Goal: Information Seeking & Learning: Find specific fact

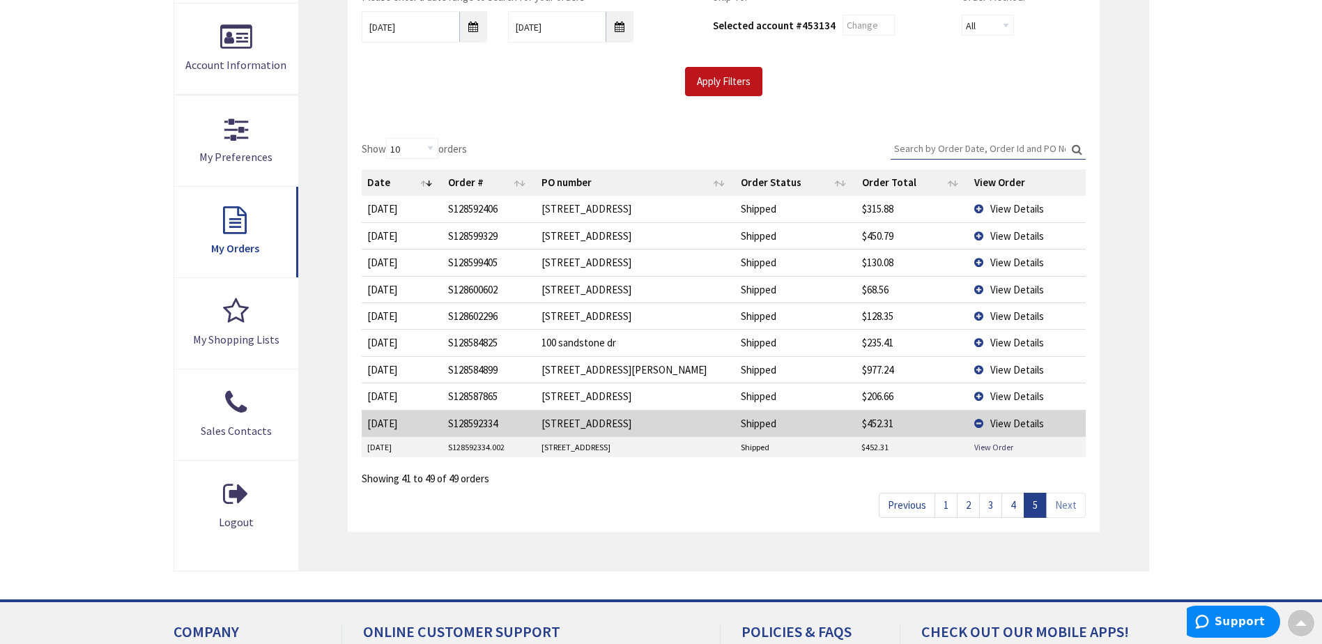
scroll to position [296, 0]
click at [946, 502] on link "1" at bounding box center [945, 505] width 23 height 24
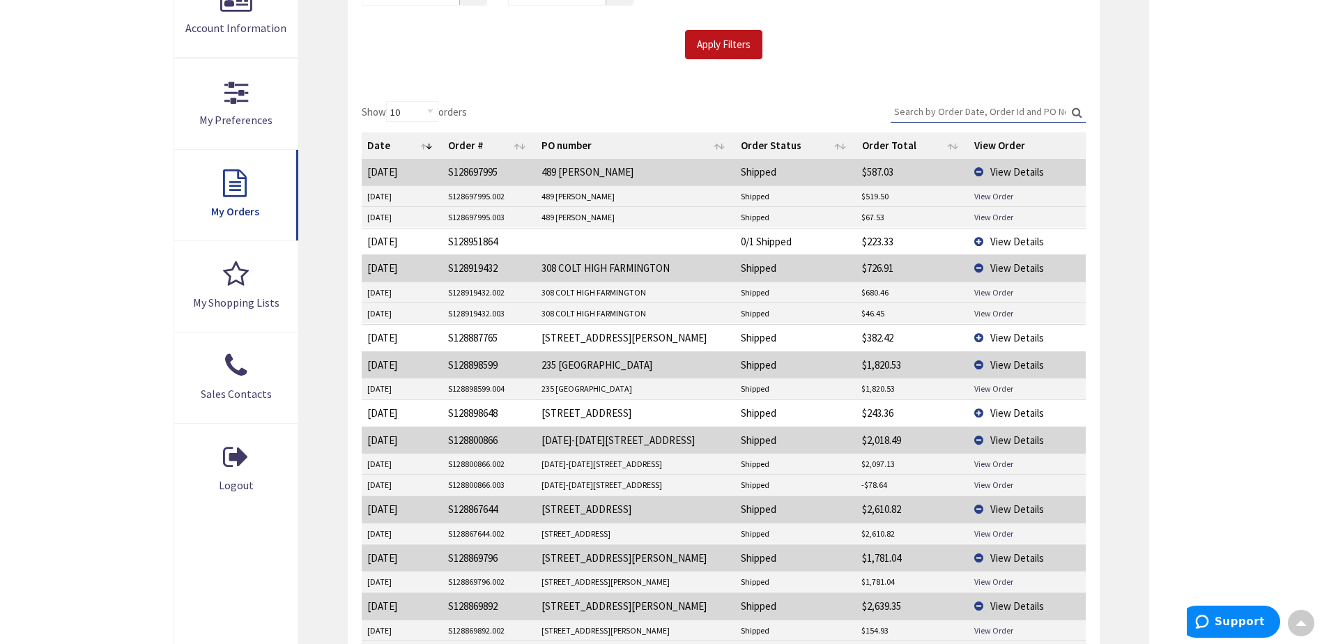
scroll to position [366, 0]
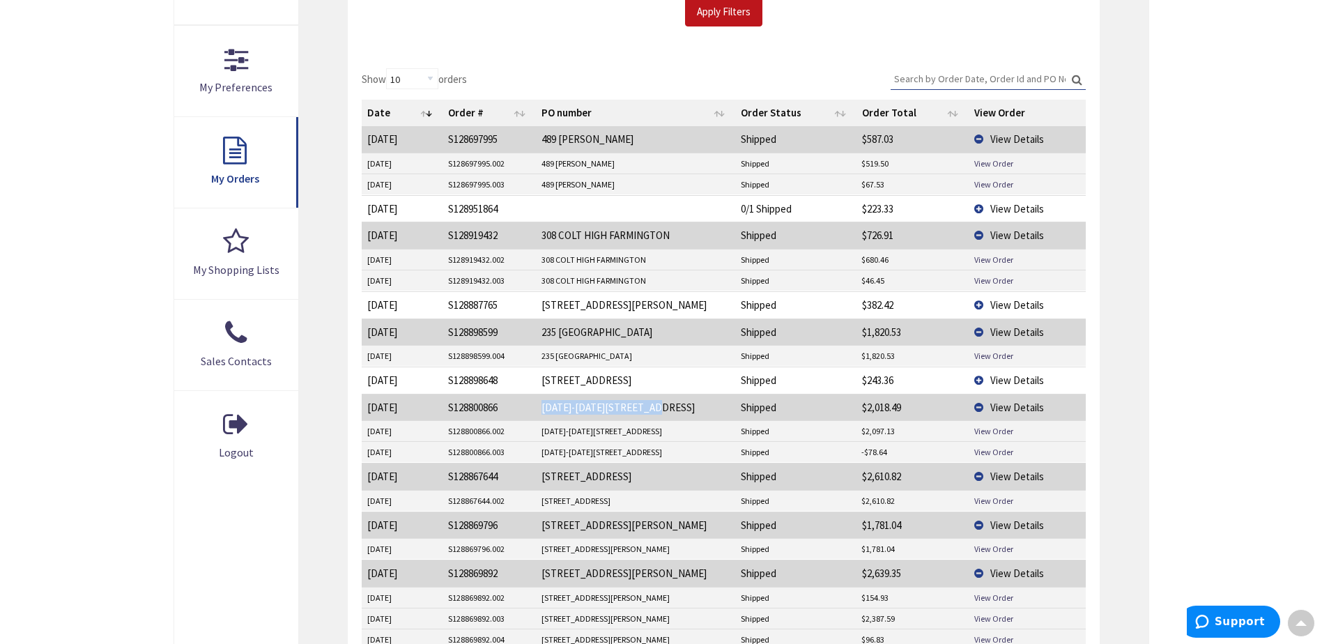
drag, startPoint x: 648, startPoint y: 403, endPoint x: 540, endPoint y: 413, distance: 108.4
click at [540, 413] on td "[DATE]-[DATE][STREET_ADDRESS]" at bounding box center [635, 407] width 199 height 26
drag, startPoint x: 540, startPoint y: 413, endPoint x: 560, endPoint y: 410, distance: 20.5
copy td "[DATE]-[DATE][STREET_ADDRESS]"
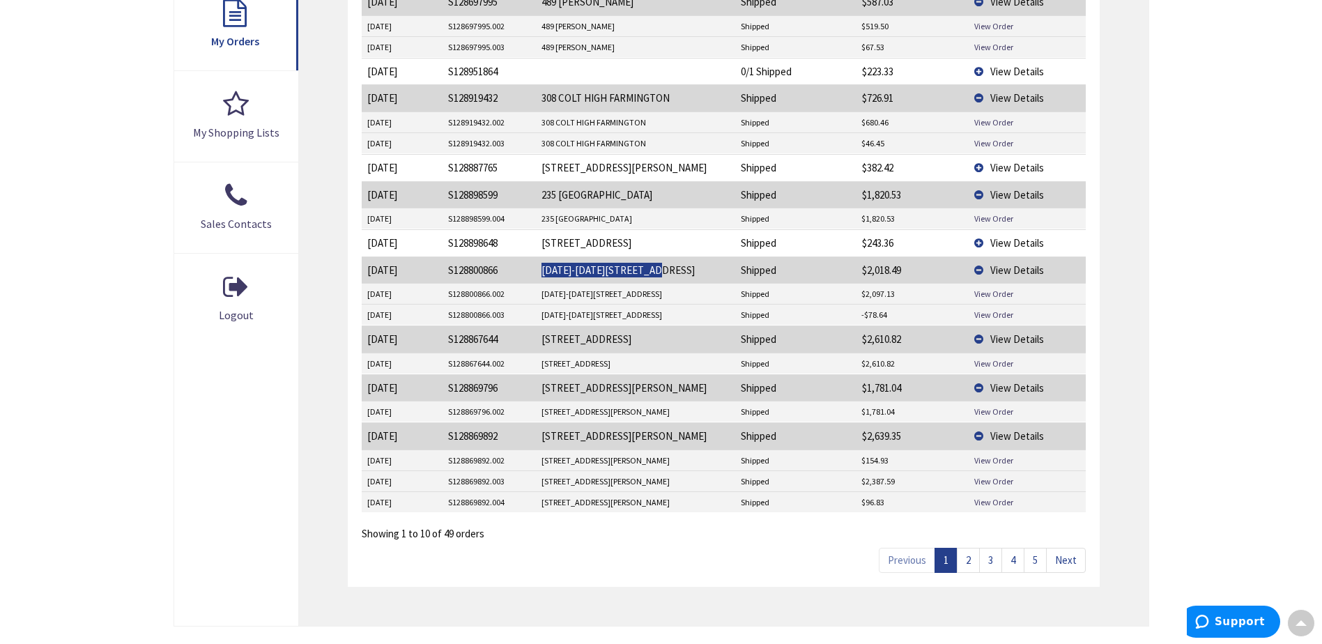
scroll to position [505, 0]
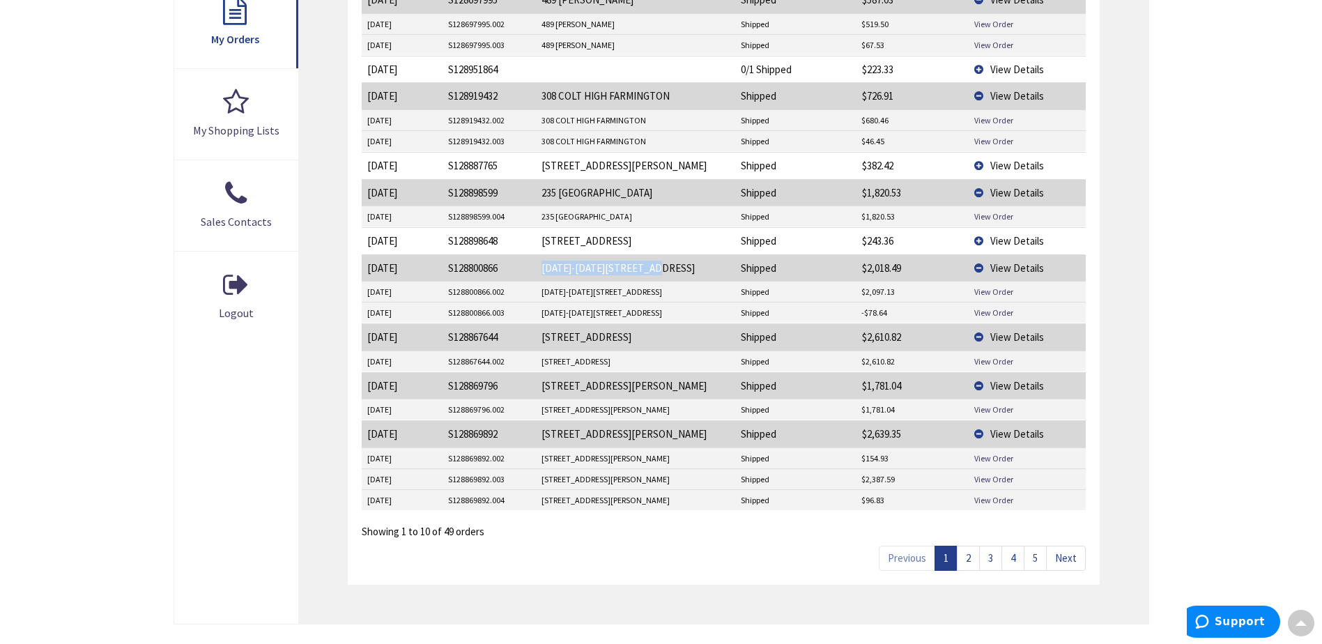
click at [968, 563] on link "2" at bounding box center [968, 558] width 23 height 24
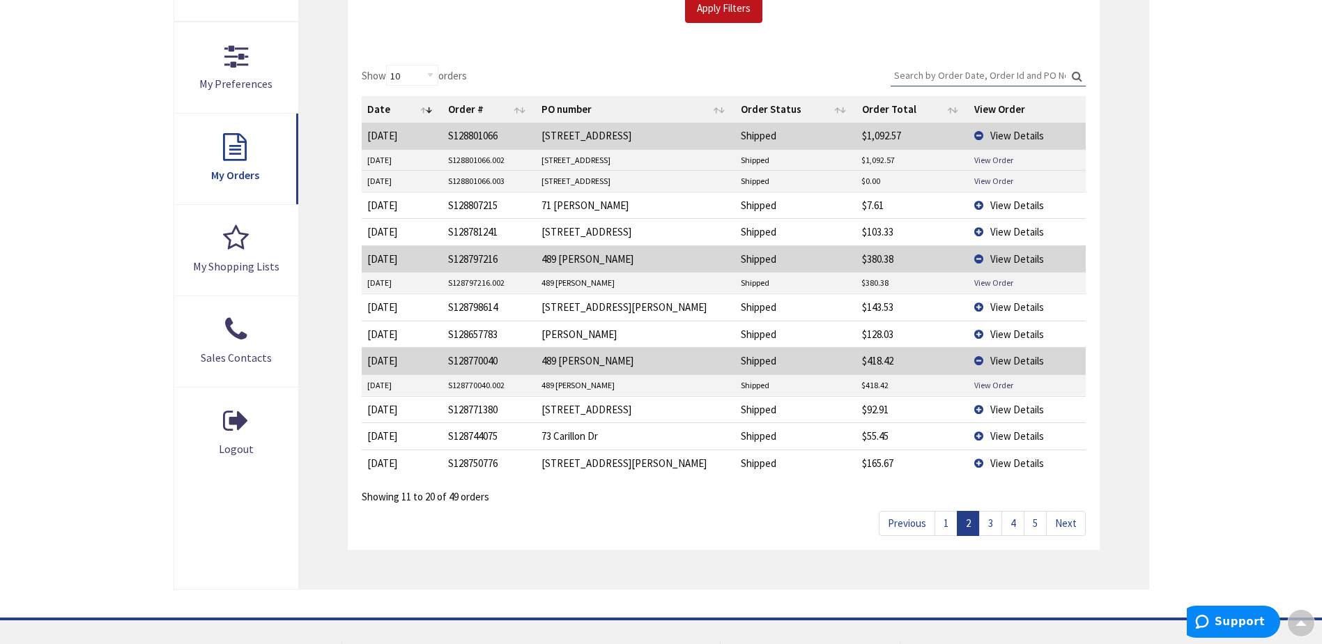
scroll to position [366, 0]
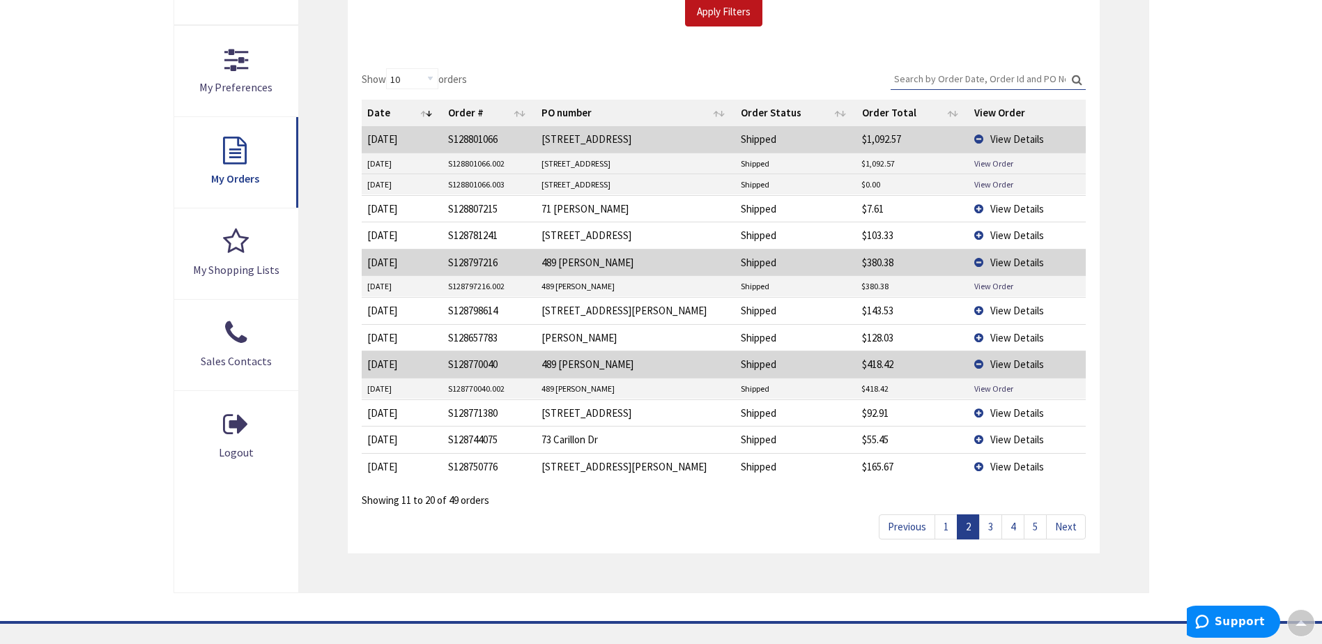
click at [586, 138] on td "[STREET_ADDRESS]" at bounding box center [635, 139] width 199 height 26
drag, startPoint x: 586, startPoint y: 138, endPoint x: 540, endPoint y: 146, distance: 46.6
click at [540, 146] on td "[STREET_ADDRESS]" at bounding box center [635, 139] width 199 height 26
drag, startPoint x: 540, startPoint y: 146, endPoint x: 555, endPoint y: 141, distance: 15.9
copy td "[STREET_ADDRESS]"
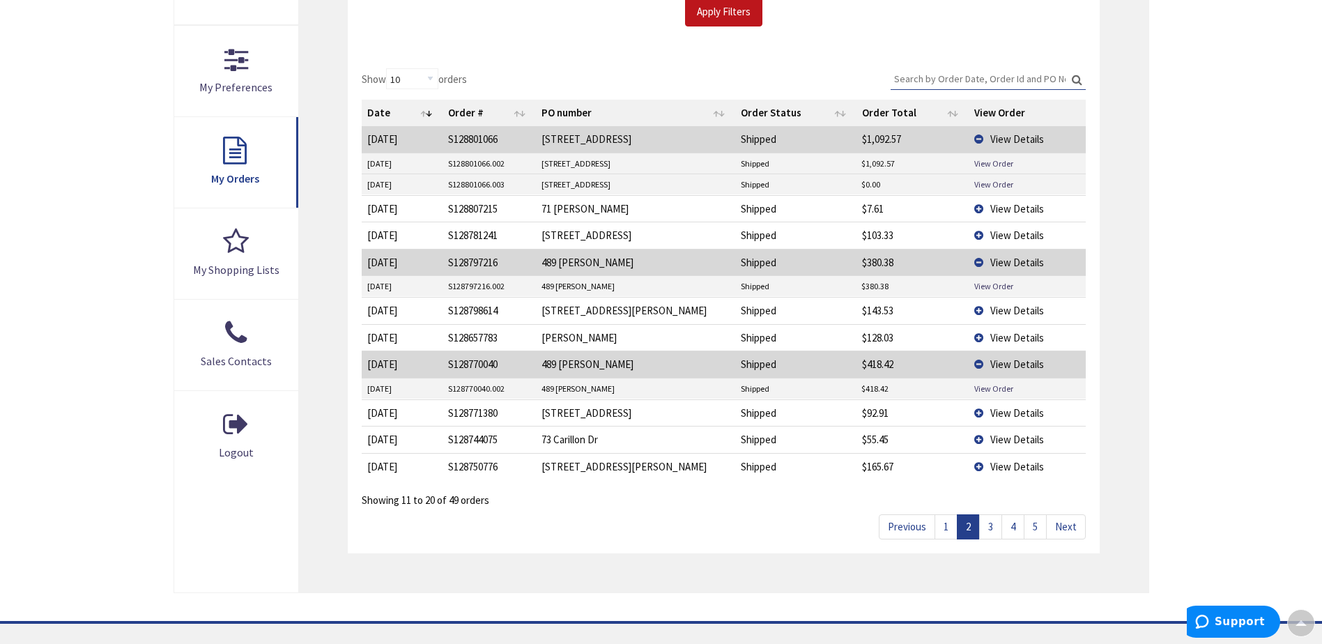
click at [591, 208] on td "71 [PERSON_NAME]" at bounding box center [635, 208] width 199 height 26
drag, startPoint x: 591, startPoint y: 208, endPoint x: 568, endPoint y: 208, distance: 23.0
copy td "71 [PERSON_NAME]"
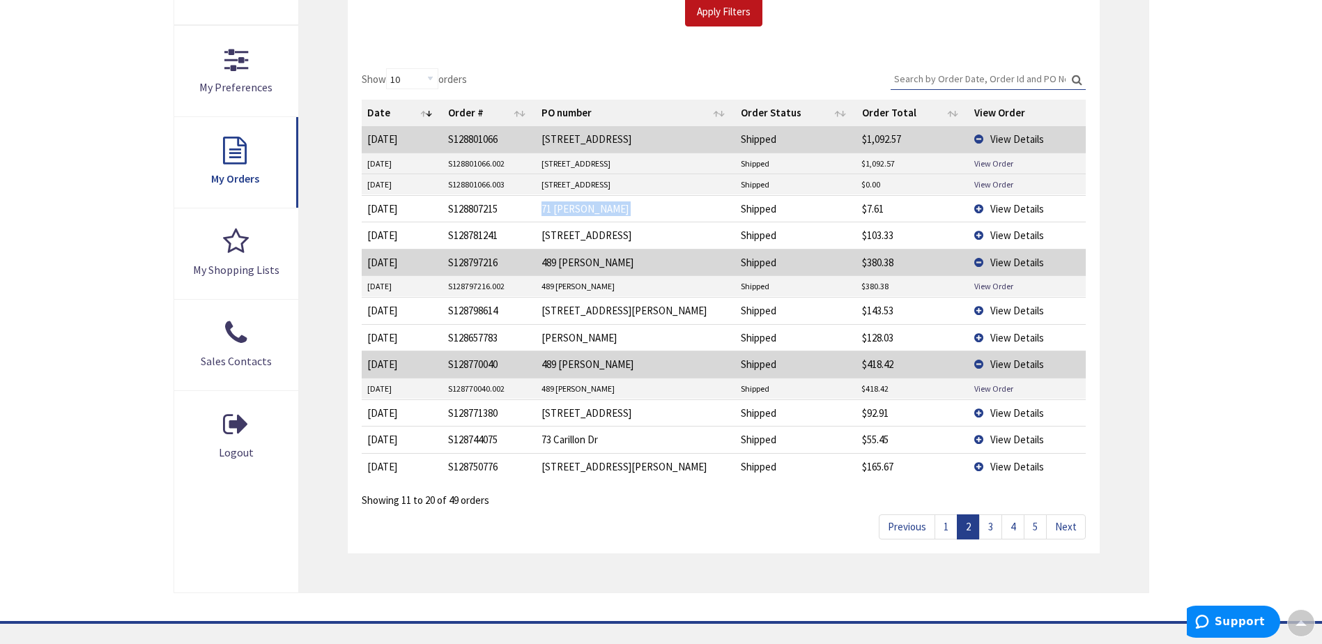
click at [946, 525] on link "1" at bounding box center [945, 526] width 23 height 24
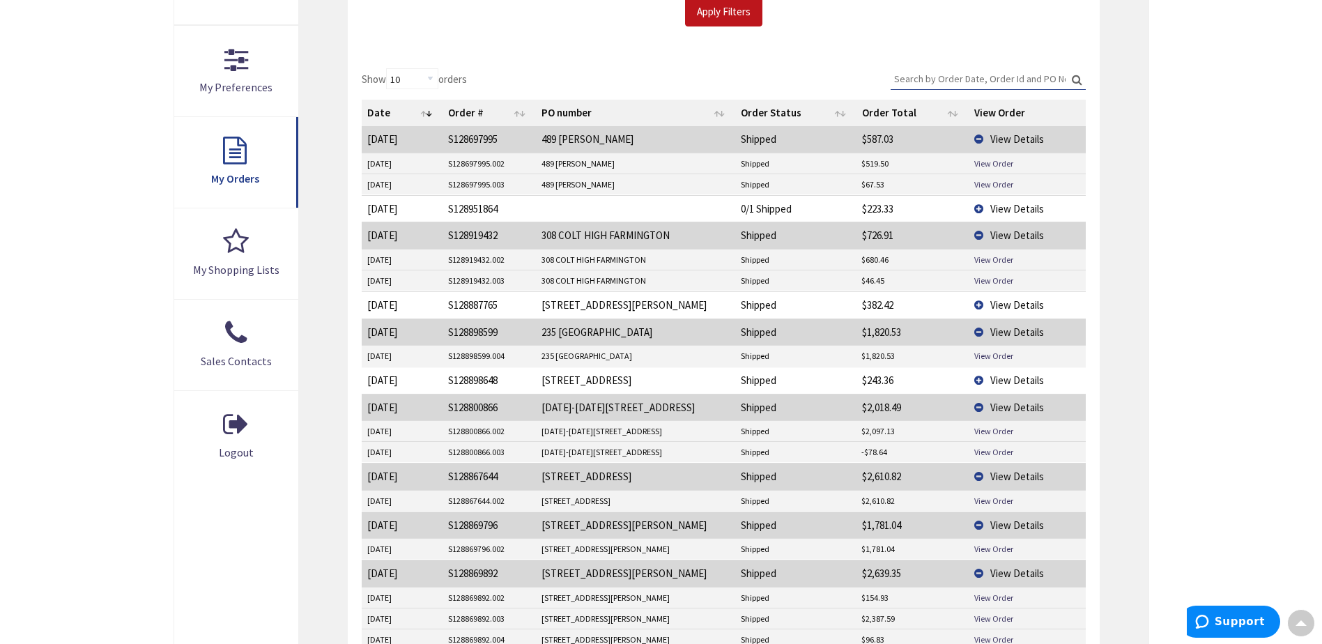
click at [603, 482] on td "[STREET_ADDRESS]" at bounding box center [635, 476] width 199 height 26
drag, startPoint x: 599, startPoint y: 476, endPoint x: 583, endPoint y: 475, distance: 15.3
click at [583, 475] on td "[STREET_ADDRESS]" at bounding box center [635, 476] width 199 height 26
drag, startPoint x: 583, startPoint y: 475, endPoint x: 602, endPoint y: 474, distance: 18.9
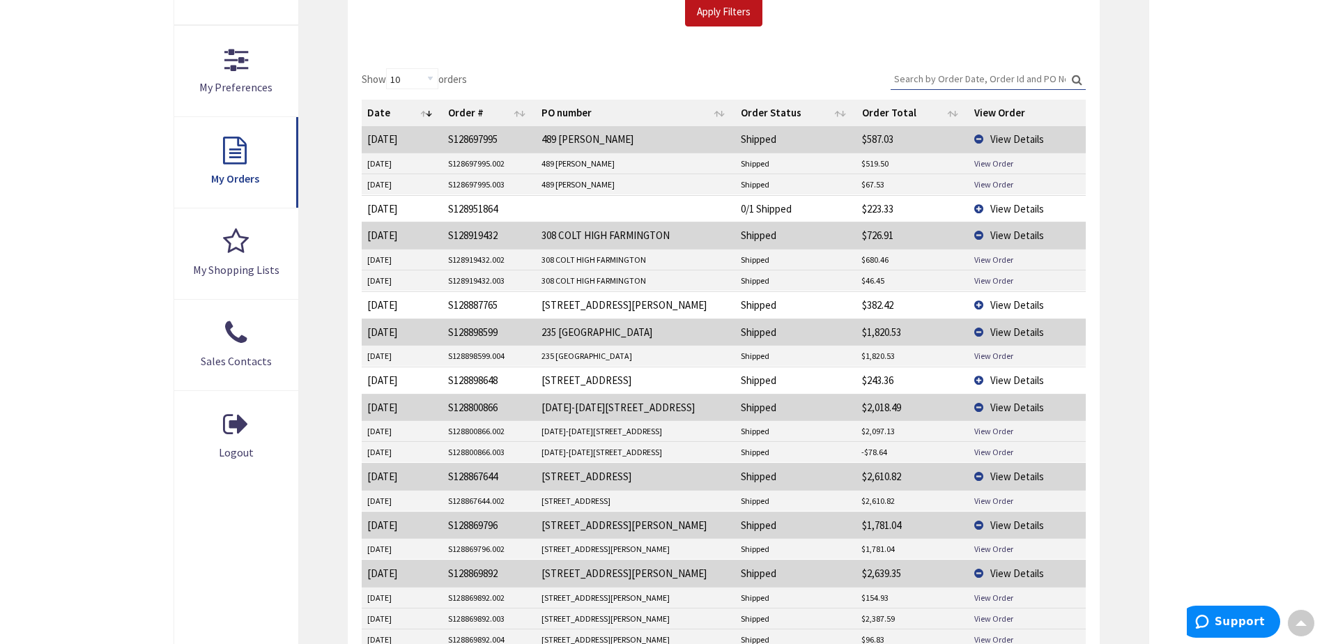
click at [602, 474] on td "[STREET_ADDRESS]" at bounding box center [635, 476] width 199 height 26
drag, startPoint x: 602, startPoint y: 474, endPoint x: 536, endPoint y: 476, distance: 66.2
click at [536, 476] on td "[STREET_ADDRESS]" at bounding box center [635, 476] width 199 height 26
drag, startPoint x: 536, startPoint y: 476, endPoint x: 566, endPoint y: 472, distance: 30.3
copy td "[STREET_ADDRESS]"
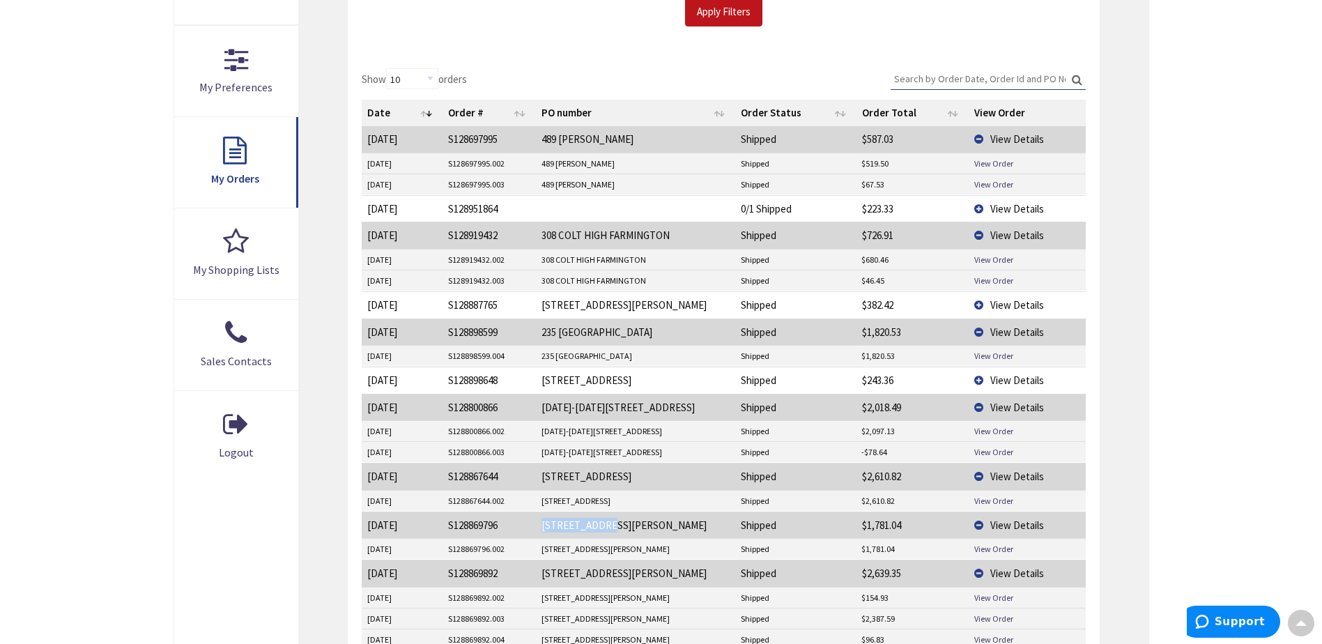
drag, startPoint x: 606, startPoint y: 523, endPoint x: 537, endPoint y: 518, distance: 69.2
click at [537, 518] on td "[STREET_ADDRESS][PERSON_NAME]" at bounding box center [635, 524] width 199 height 26
drag, startPoint x: 537, startPoint y: 518, endPoint x: 574, endPoint y: 525, distance: 37.7
copy td "[STREET_ADDRESS][PERSON_NAME]"
click at [608, 576] on td "[STREET_ADDRESS][PERSON_NAME]" at bounding box center [635, 573] width 199 height 26
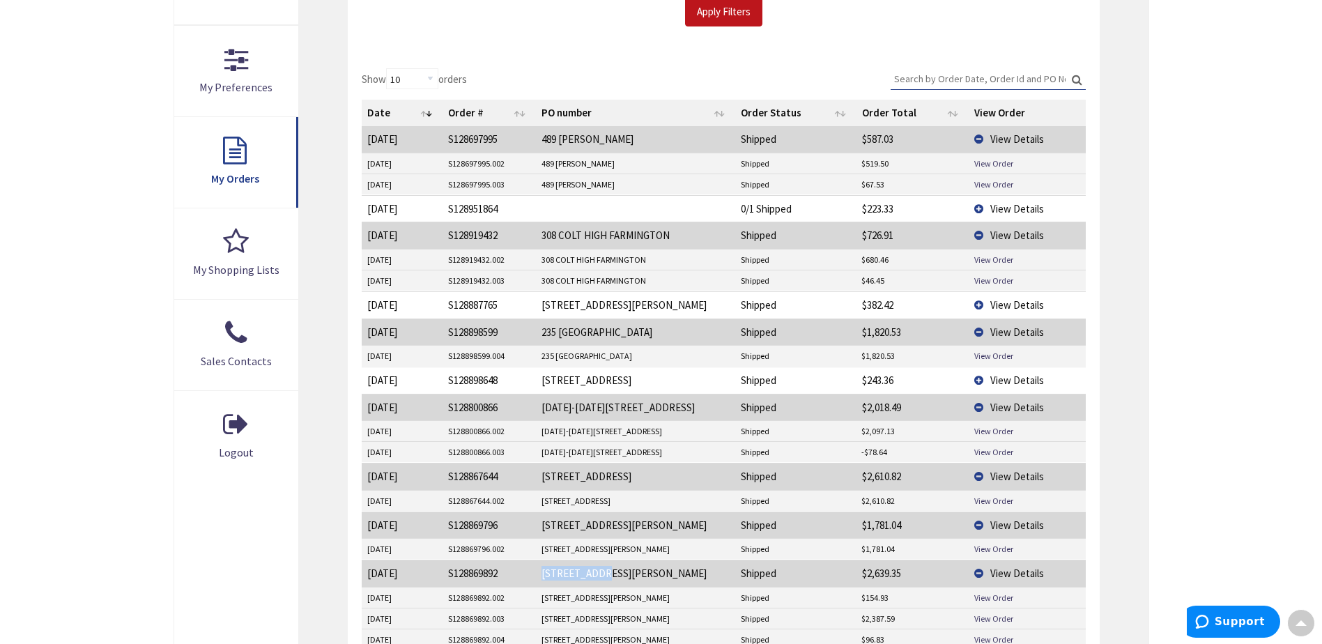
drag, startPoint x: 607, startPoint y: 575, endPoint x: 541, endPoint y: 576, distance: 65.5
click at [541, 576] on td "[STREET_ADDRESS][PERSON_NAME]" at bounding box center [635, 573] width 199 height 26
drag, startPoint x: 541, startPoint y: 576, endPoint x: 557, endPoint y: 570, distance: 17.0
copy td "[STREET_ADDRESS][PERSON_NAME]"
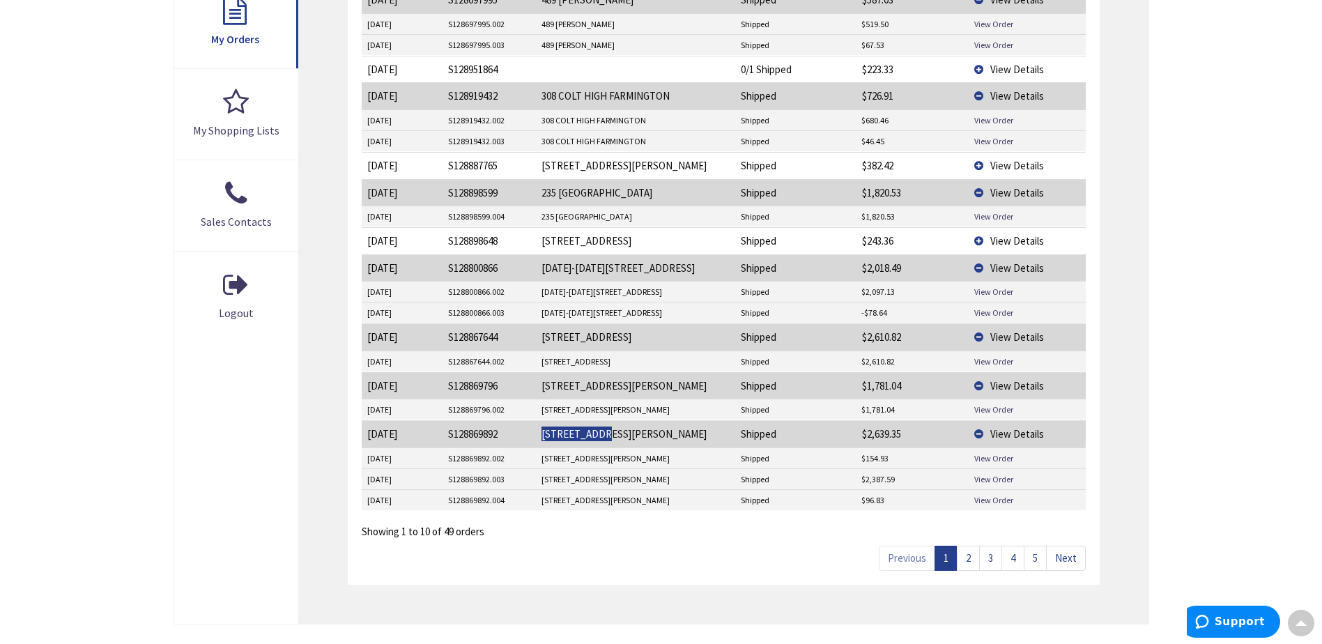
scroll to position [575, 0]
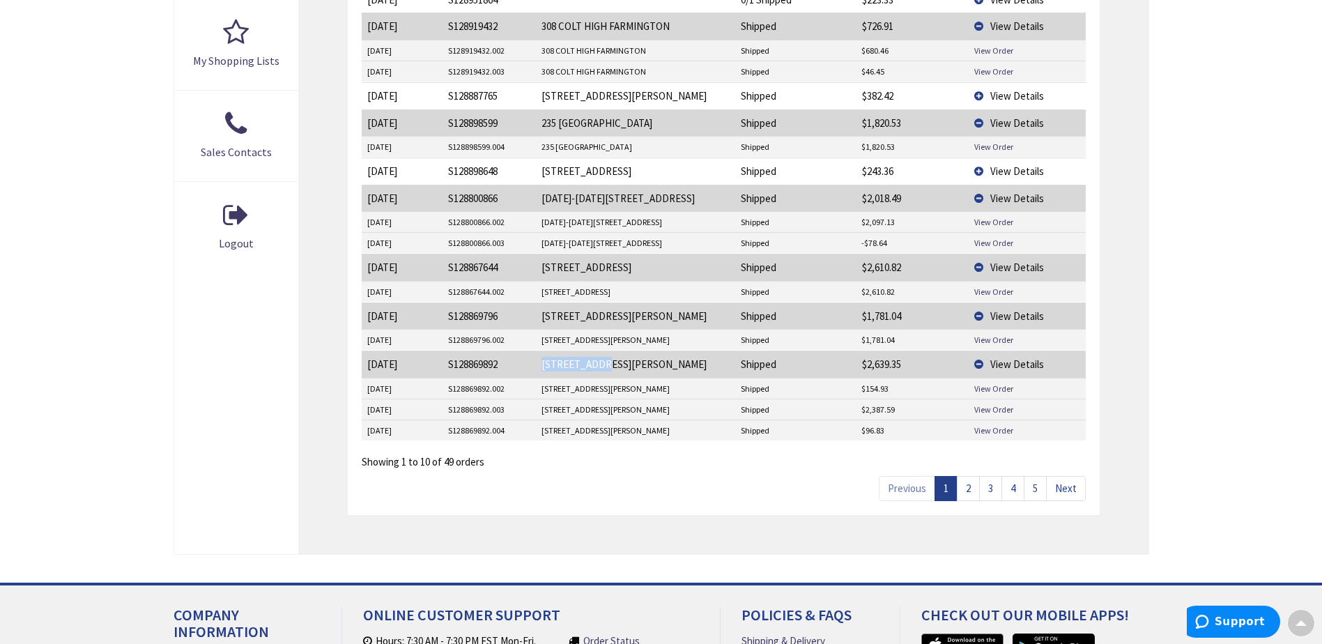
click at [969, 491] on link "2" at bounding box center [968, 488] width 23 height 24
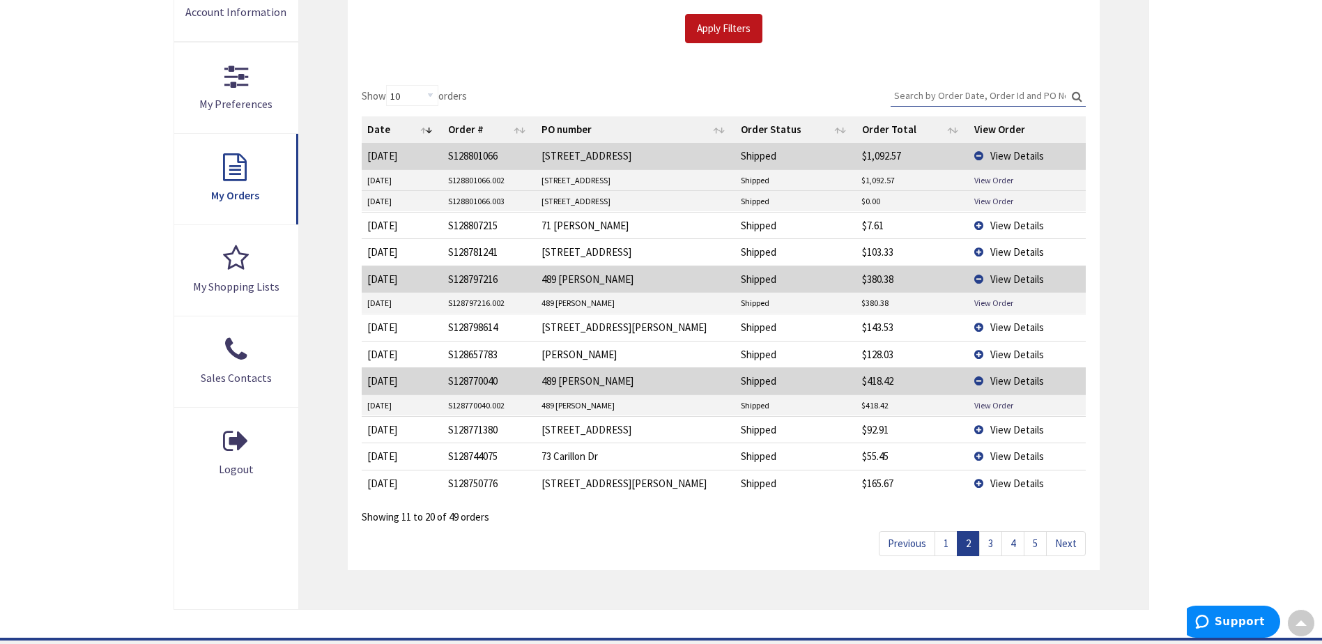
scroll to position [436, 0]
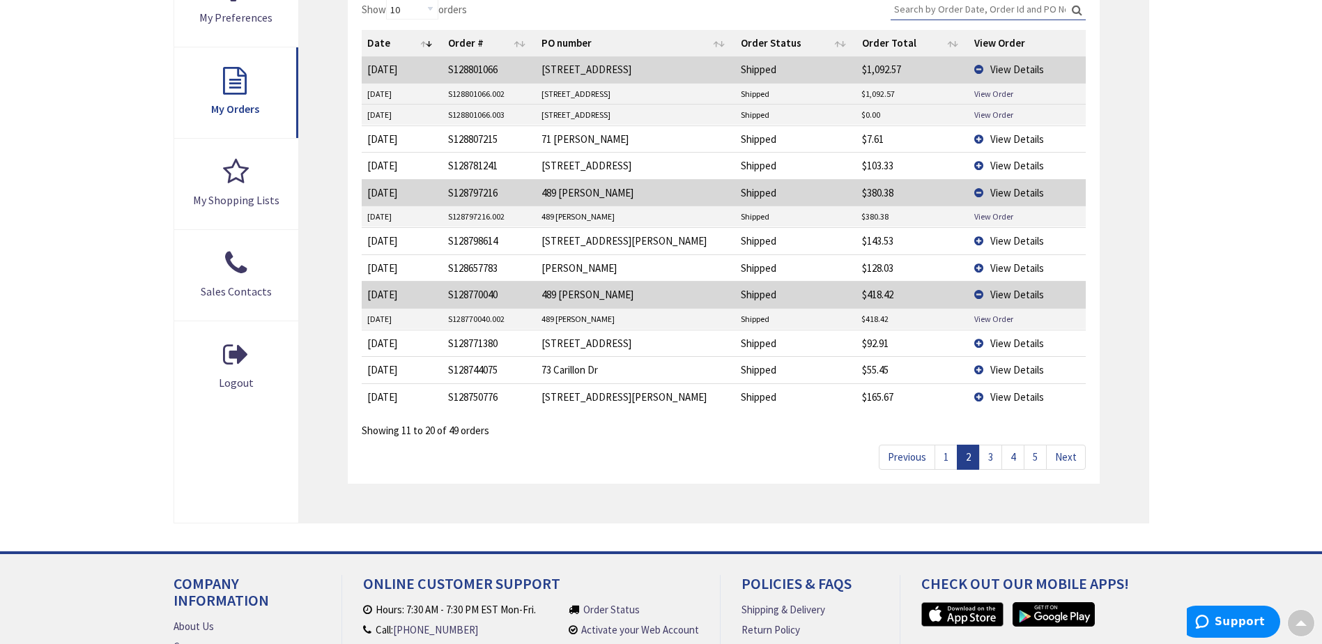
click at [986, 459] on link "3" at bounding box center [990, 457] width 23 height 24
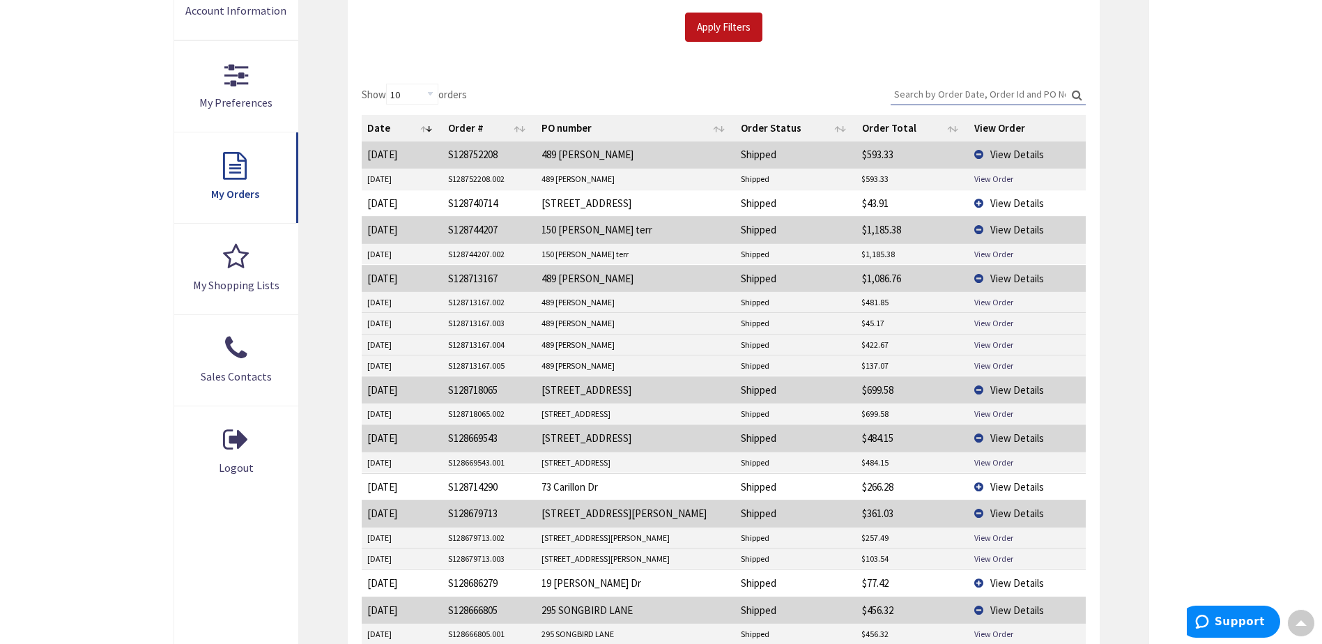
scroll to position [575, 0]
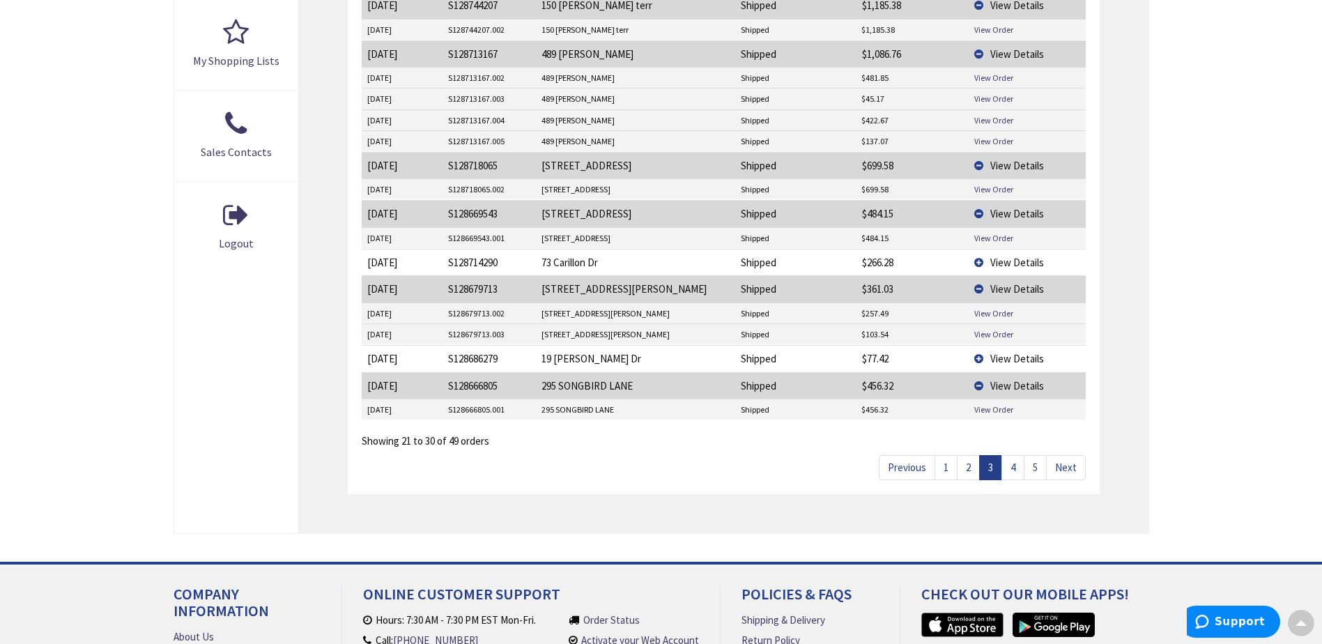
click at [1017, 468] on link "4" at bounding box center [1012, 467] width 23 height 24
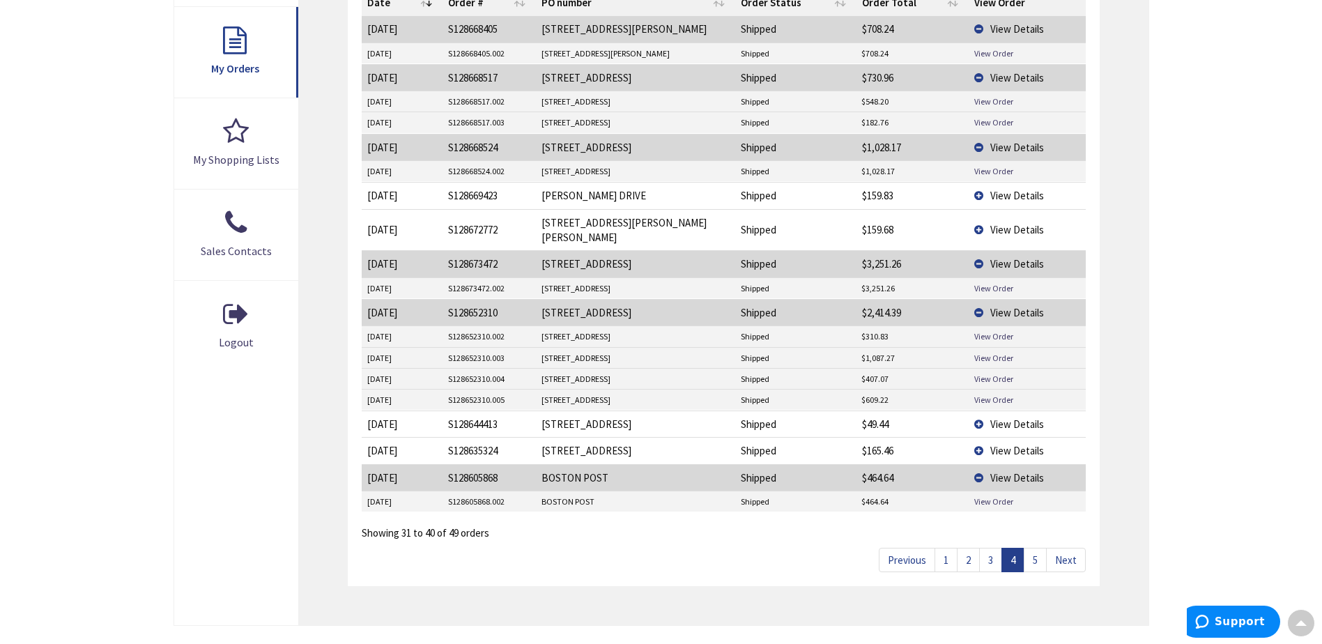
scroll to position [505, 0]
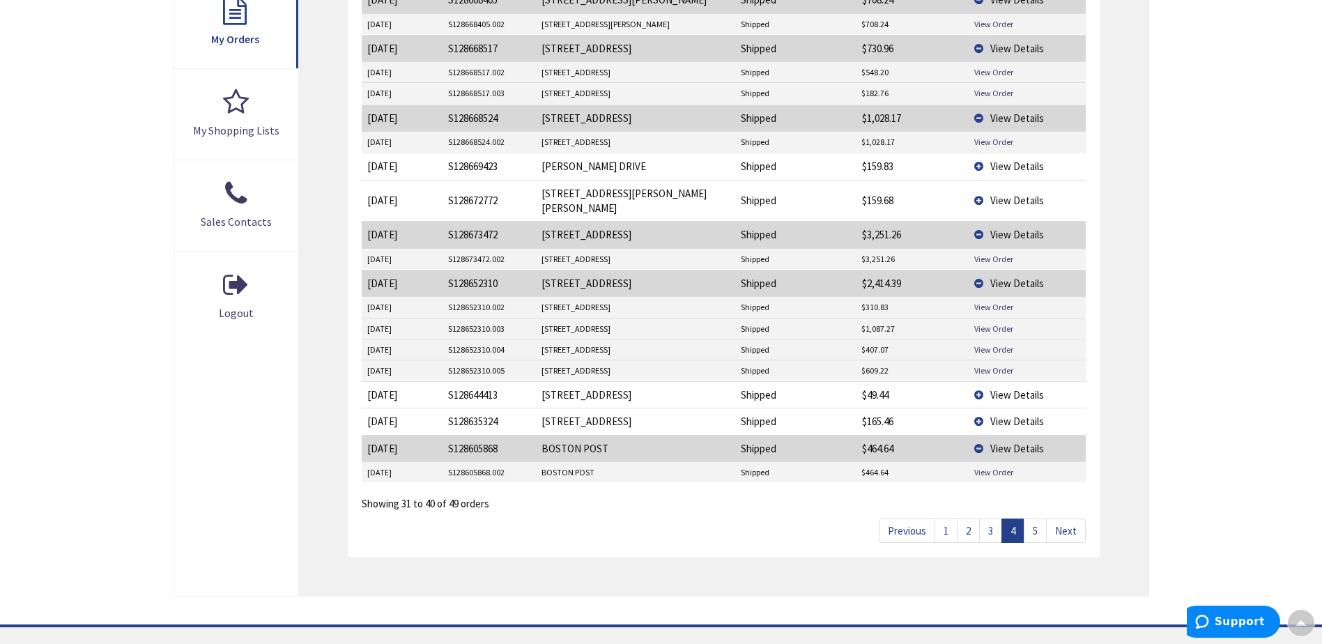
click at [1032, 518] on link "5" at bounding box center [1035, 530] width 23 height 24
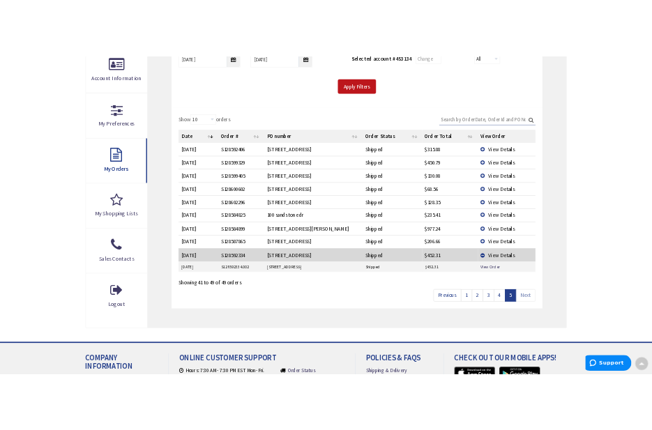
scroll to position [296, 0]
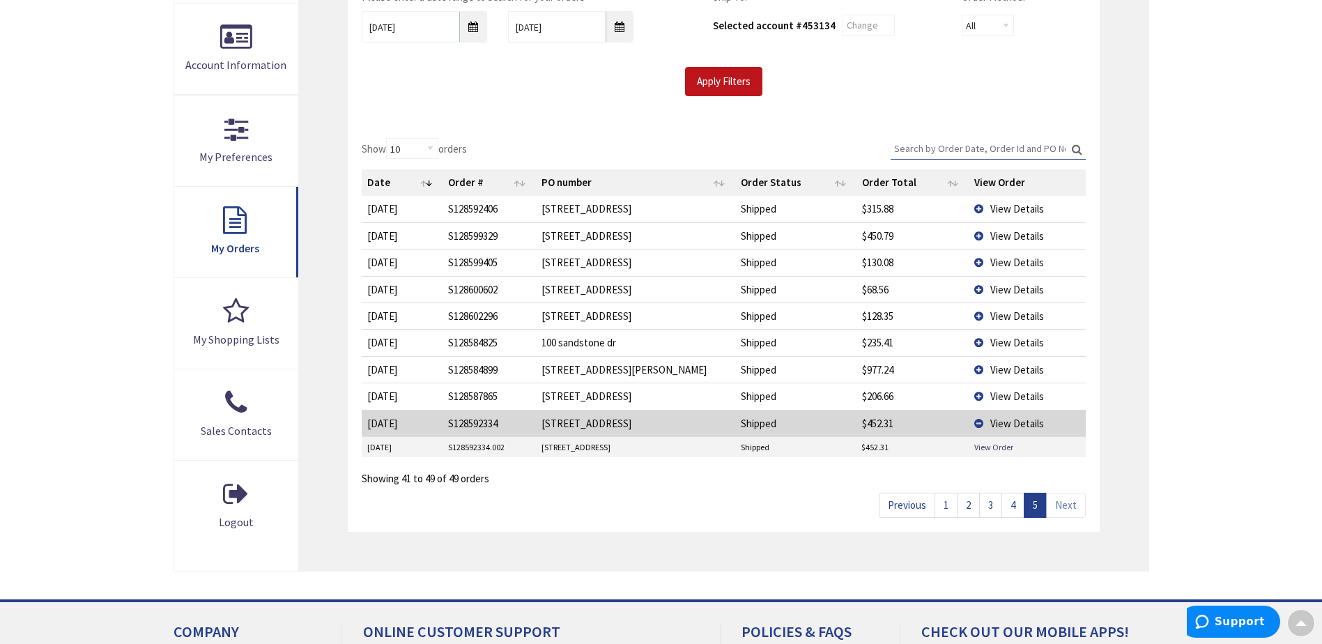
click at [945, 504] on link "1" at bounding box center [945, 505] width 23 height 24
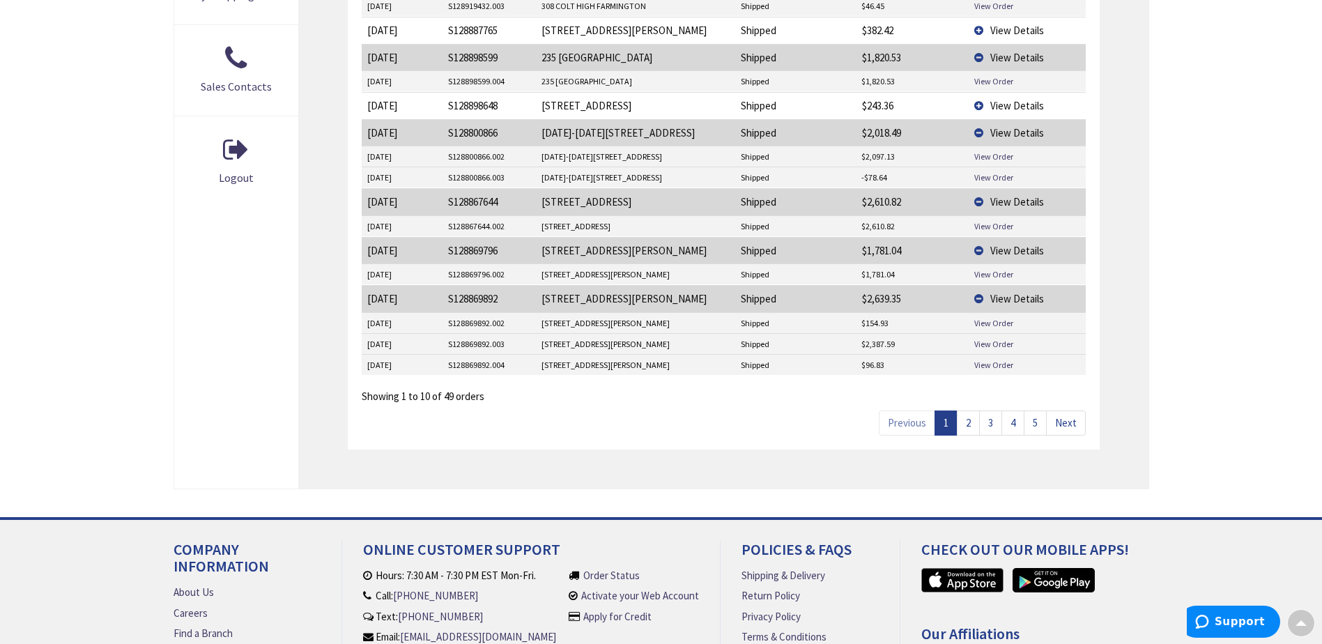
scroll to position [645, 0]
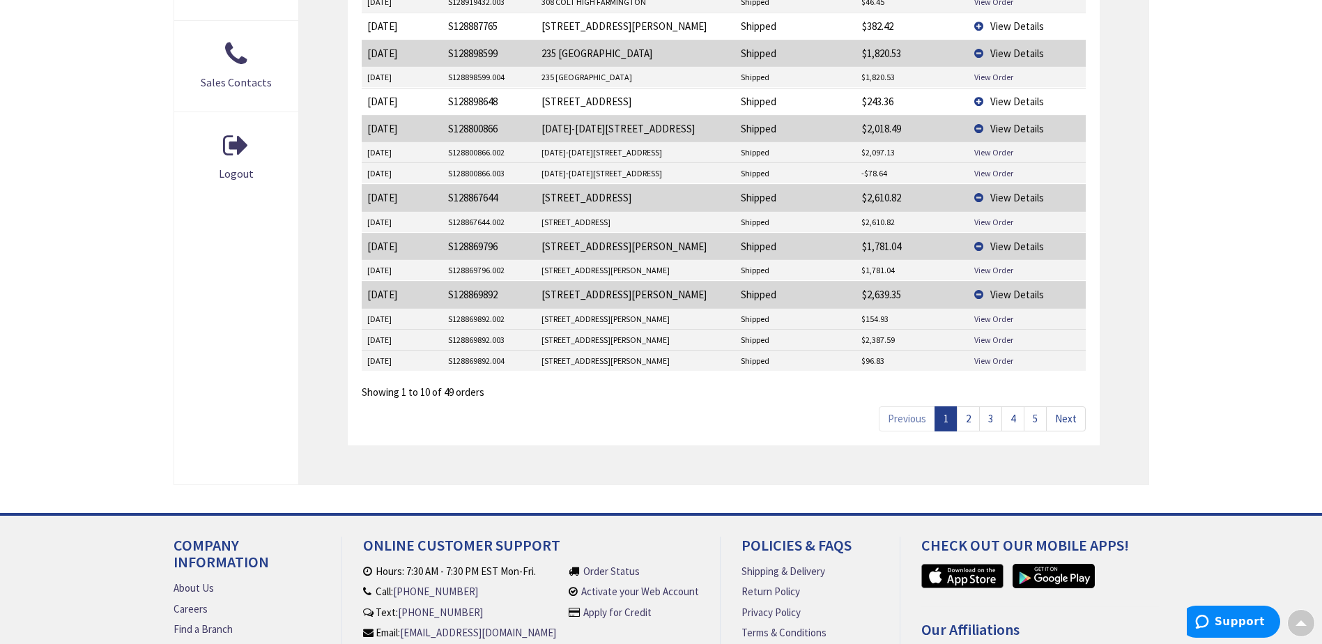
click at [964, 418] on link "2" at bounding box center [968, 418] width 23 height 24
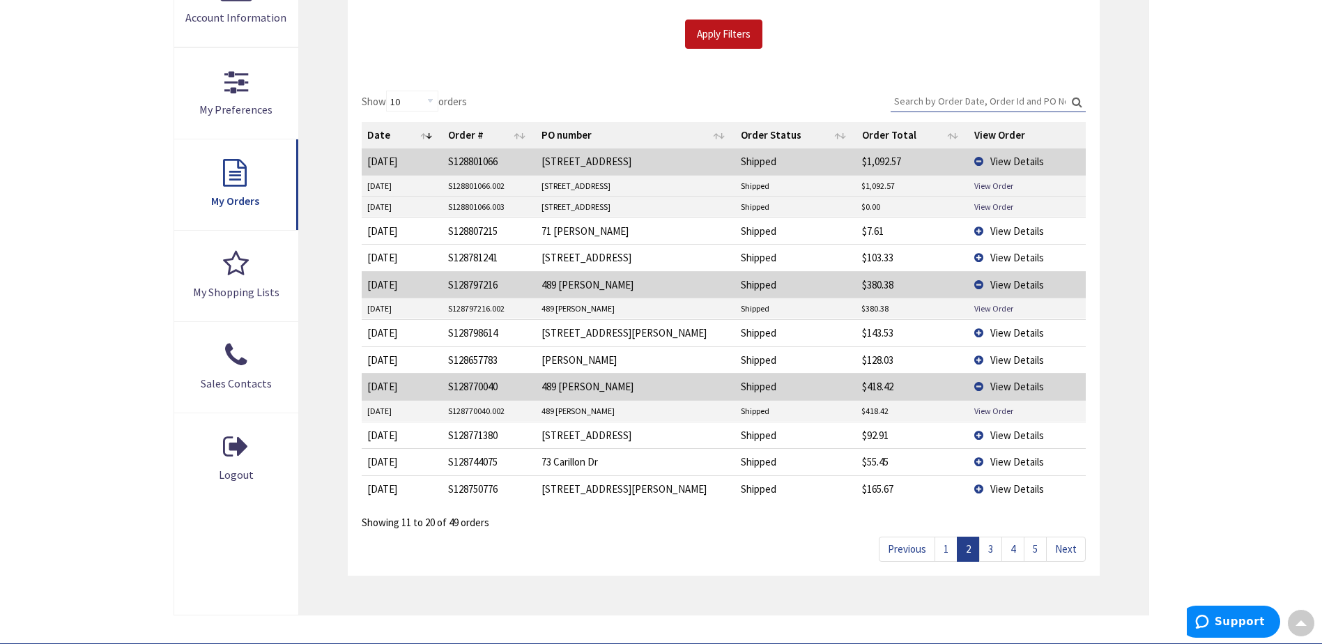
scroll to position [338, 0]
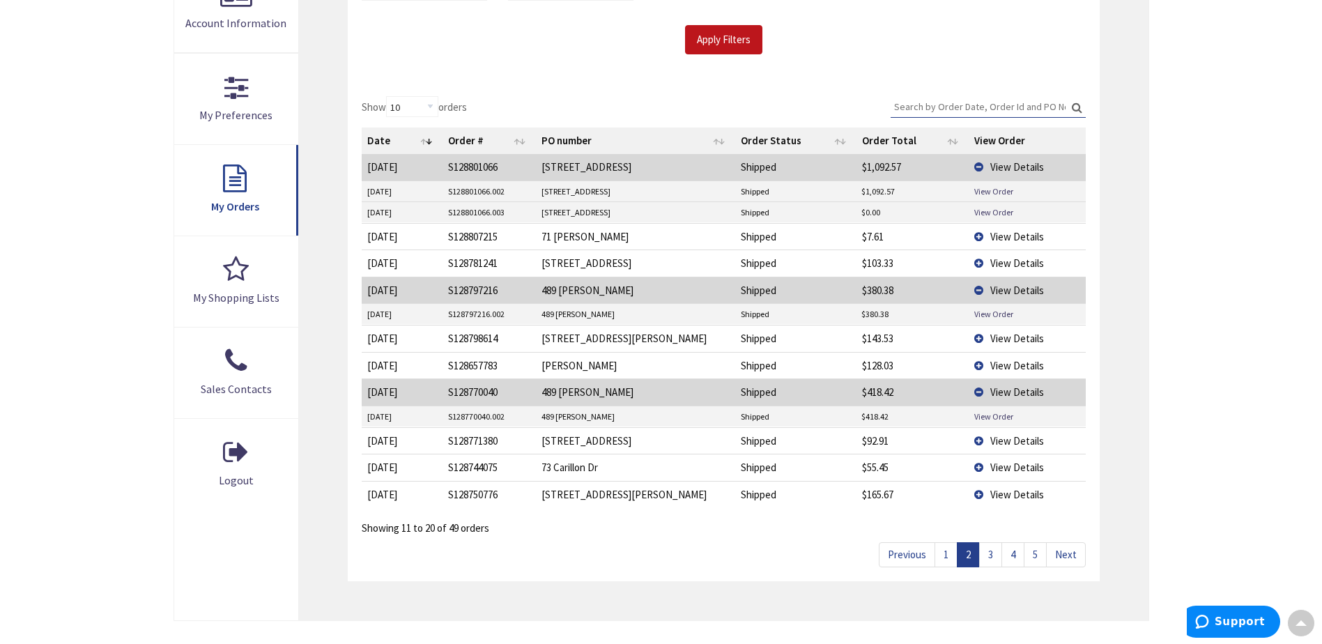
click at [990, 553] on link "3" at bounding box center [990, 554] width 23 height 24
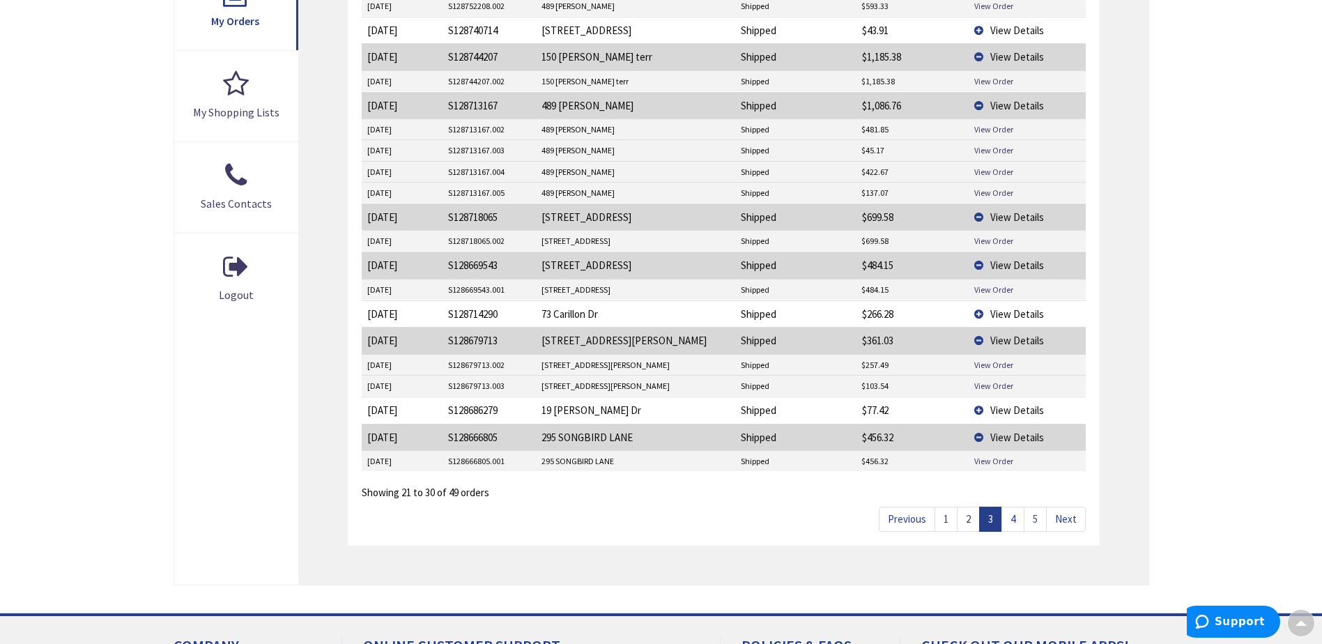
scroll to position [547, 0]
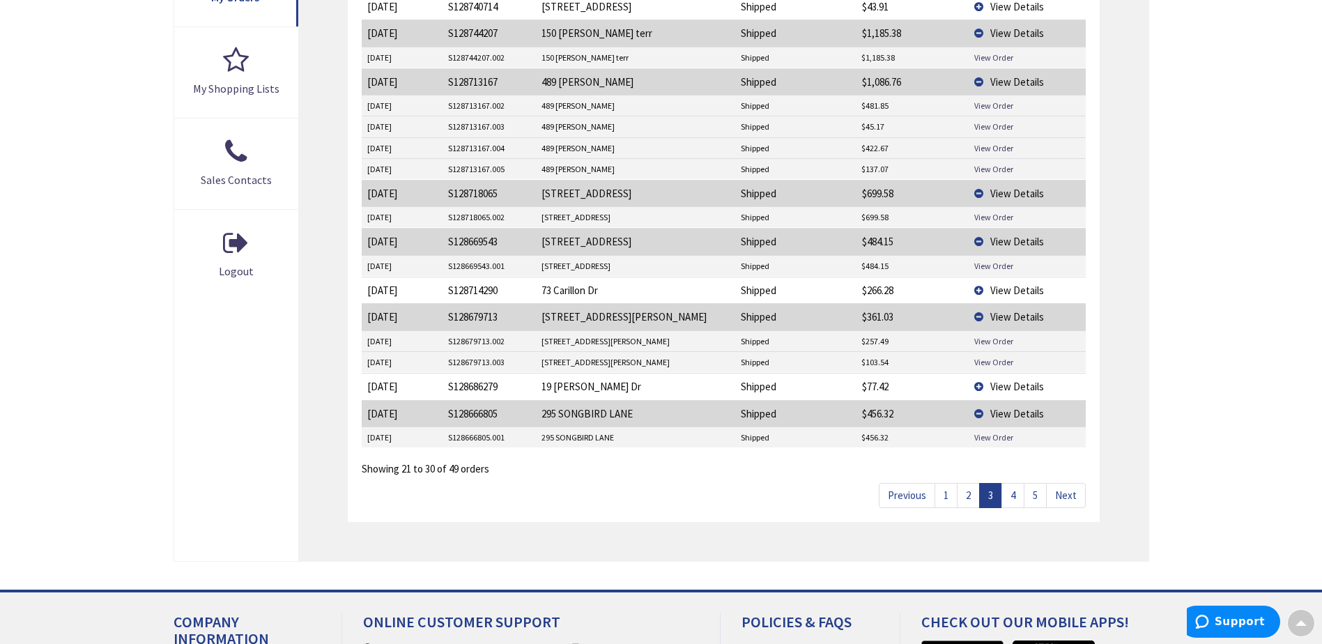
click at [1016, 496] on link "4" at bounding box center [1012, 495] width 23 height 24
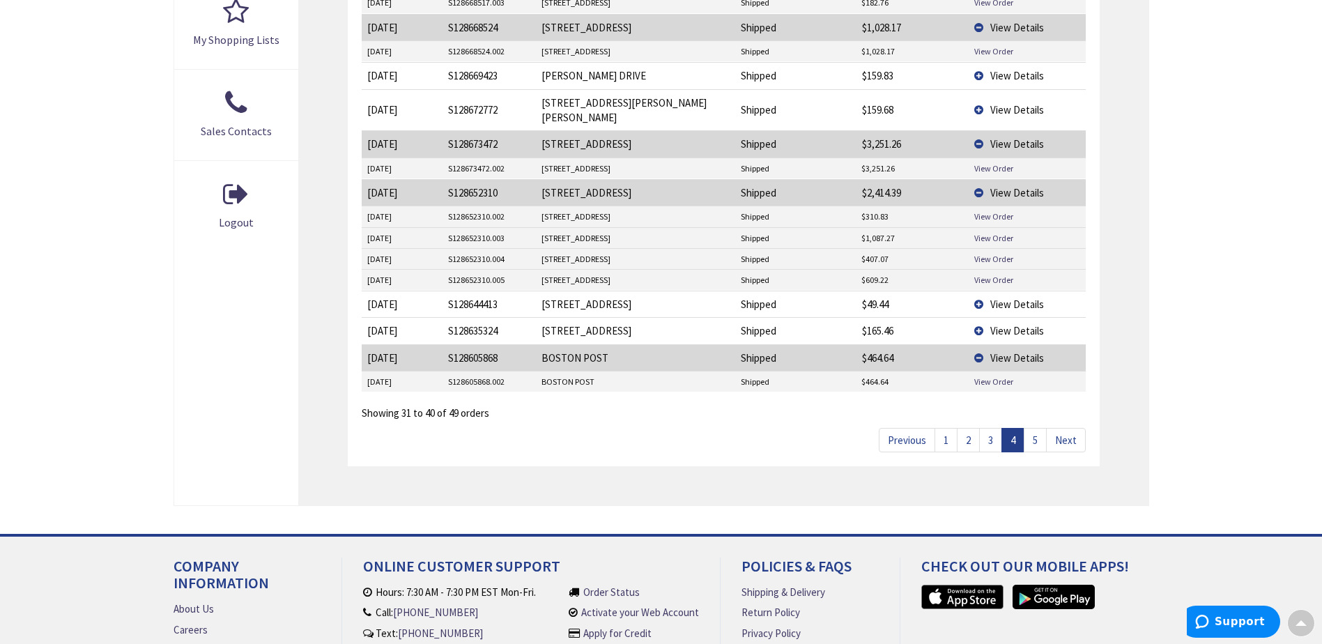
scroll to position [617, 0]
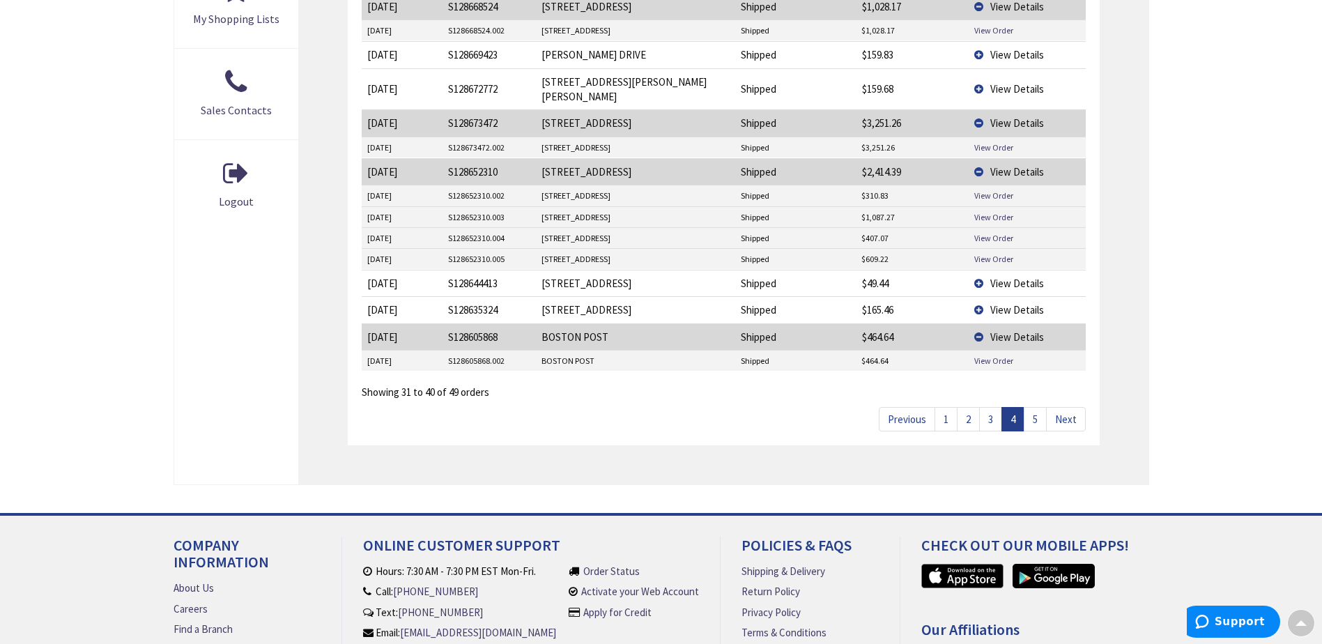
click at [1038, 407] on link "5" at bounding box center [1035, 419] width 23 height 24
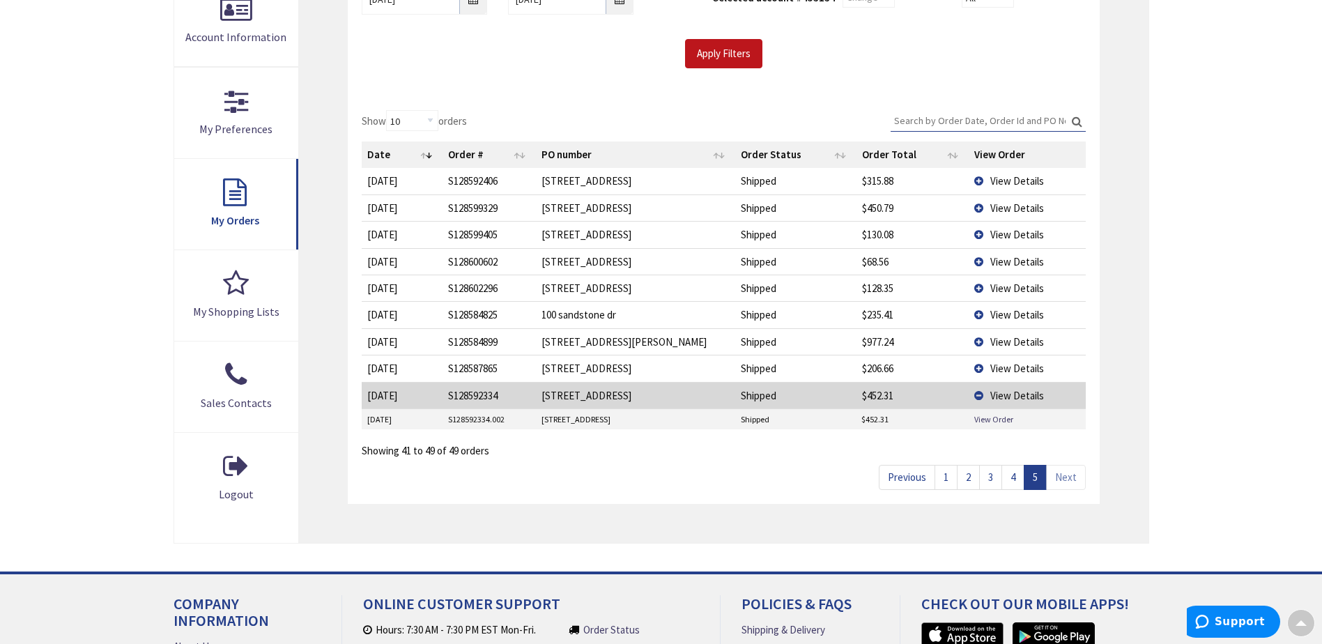
scroll to position [316, 0]
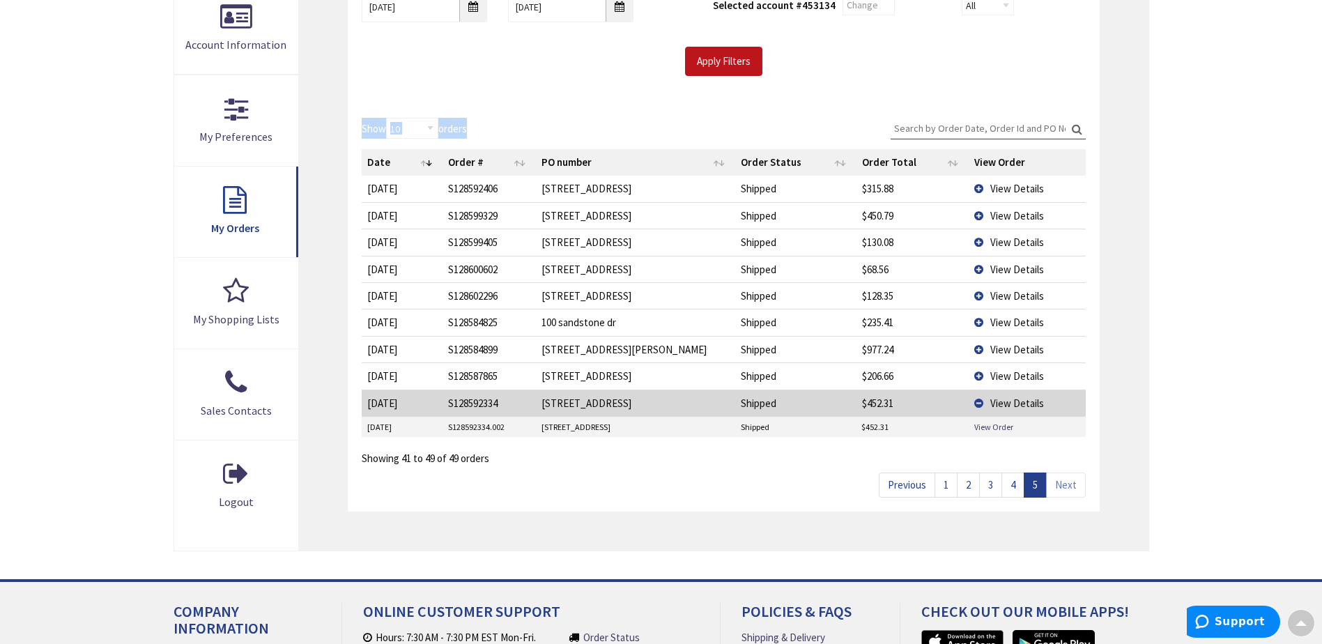
drag, startPoint x: 1128, startPoint y: 55, endPoint x: 1077, endPoint y: 139, distance: 98.2
click at [1077, 139] on div "My Orders Please enter a date range to search for your orders [DATE] [DATE] Shi…" at bounding box center [723, 220] width 849 height 659
drag, startPoint x: 1077, startPoint y: 139, endPoint x: 1189, endPoint y: 187, distance: 122.1
click at [1189, 187] on div "Skip to Content Toggle Nav Search Cart My Cart Close" at bounding box center [661, 280] width 1322 height 1132
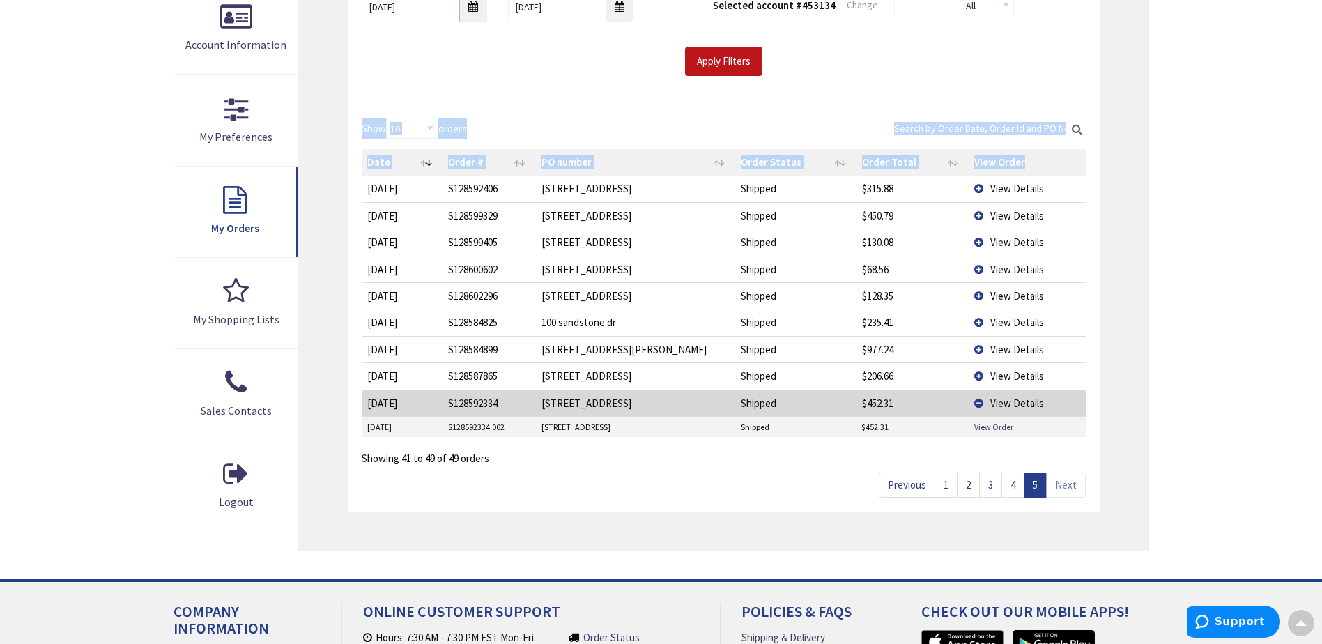
drag, startPoint x: 1107, startPoint y: 115, endPoint x: 1075, endPoint y: 171, distance: 64.0
click at [1075, 171] on div "My Orders Please enter a date range to search for your orders [DATE] [DATE] Shi…" at bounding box center [723, 220] width 849 height 659
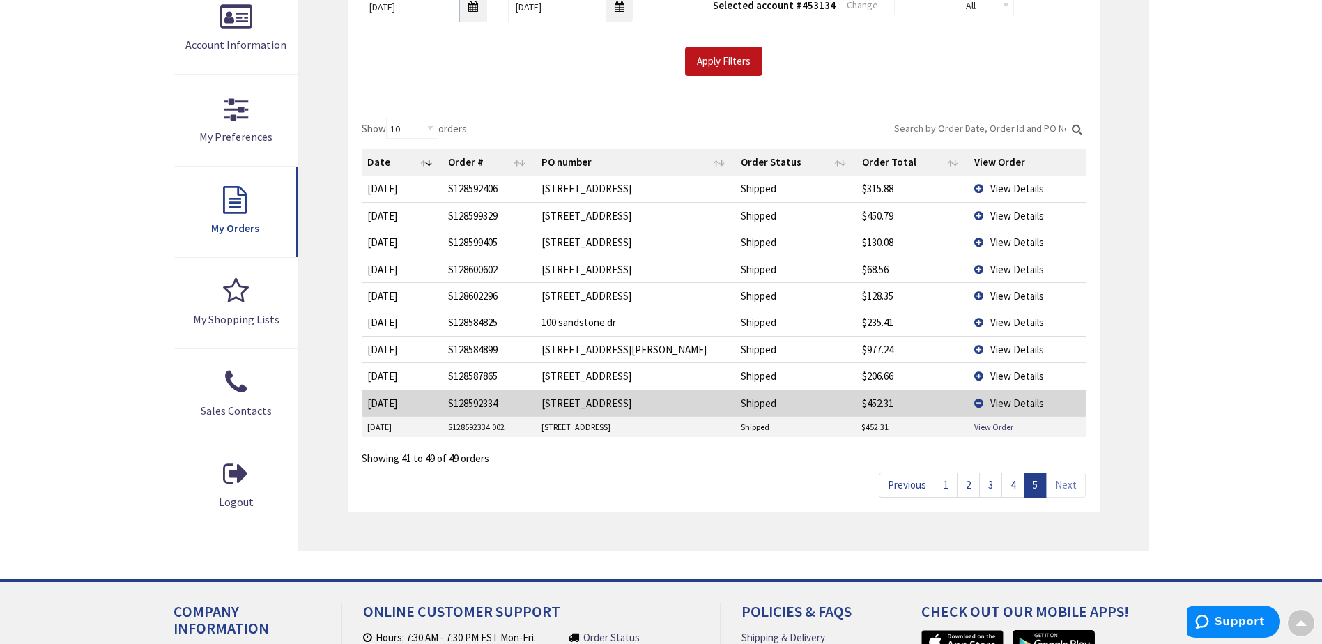
drag, startPoint x: 1075, startPoint y: 171, endPoint x: 1206, endPoint y: 125, distance: 138.0
click at [1206, 125] on div "Skip to Content Toggle Nav Search Cart My Cart Close" at bounding box center [661, 280] width 1322 height 1132
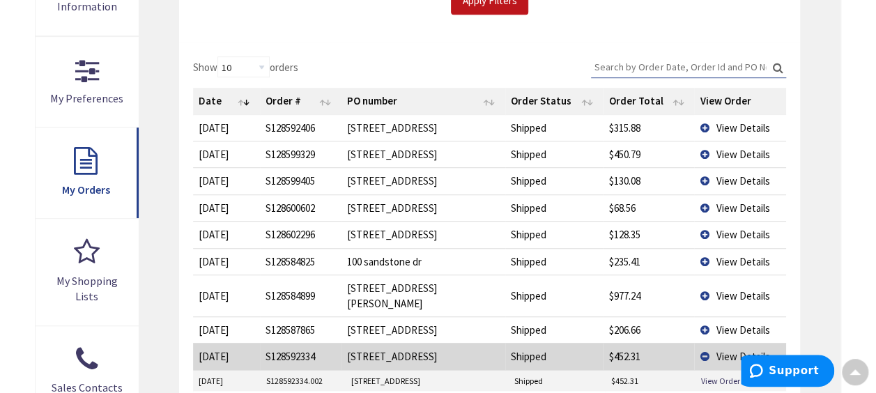
scroll to position [525, 0]
